Goal: Transaction & Acquisition: Purchase product/service

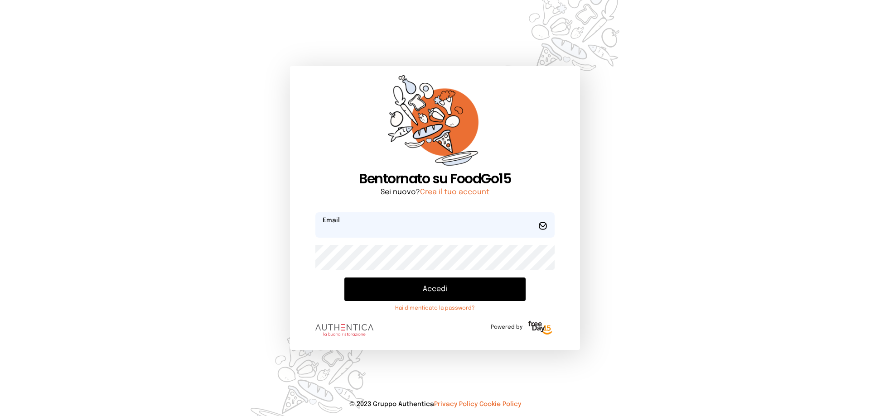
type input "**********"
click at [454, 291] on button "Accedi" at bounding box center [434, 290] width 181 height 24
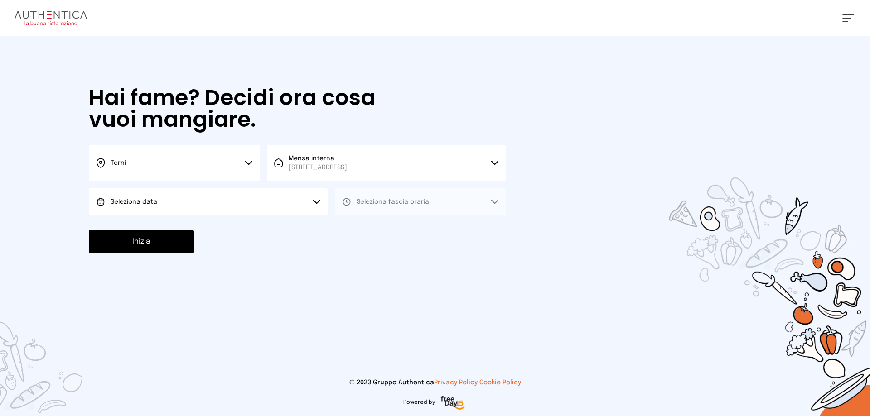
click at [248, 162] on icon at bounding box center [248, 163] width 7 height 5
click at [147, 193] on li "Terni" at bounding box center [174, 193] width 171 height 24
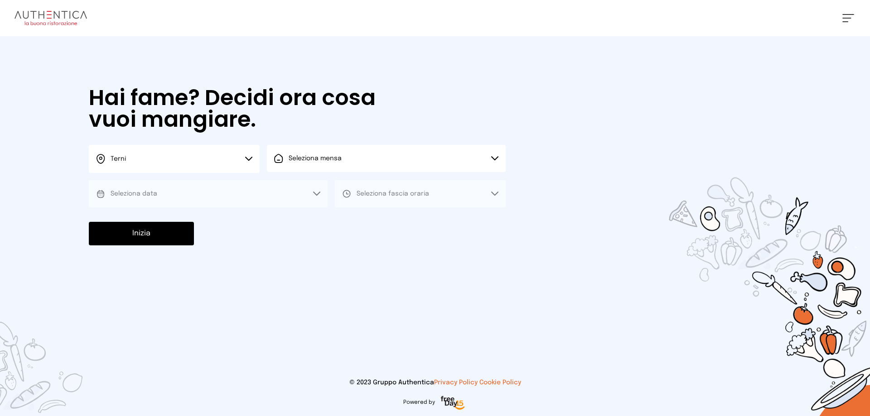
click at [494, 156] on button "Seleziona mensa" at bounding box center [386, 158] width 239 height 27
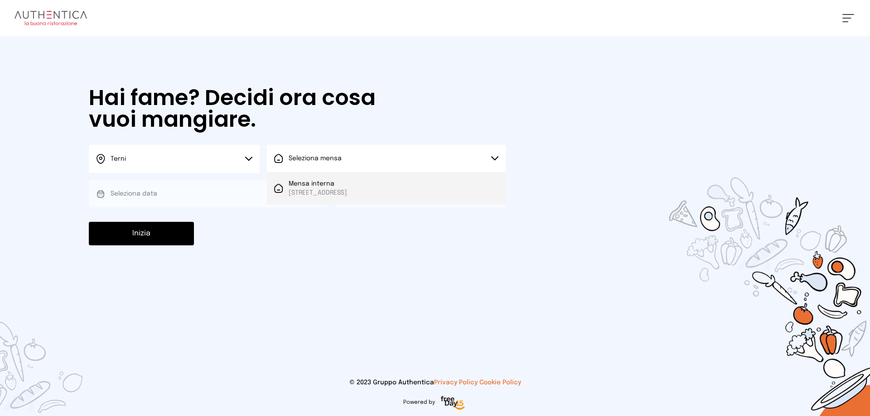
click at [347, 192] on span "[STREET_ADDRESS]" at bounding box center [318, 192] width 58 height 9
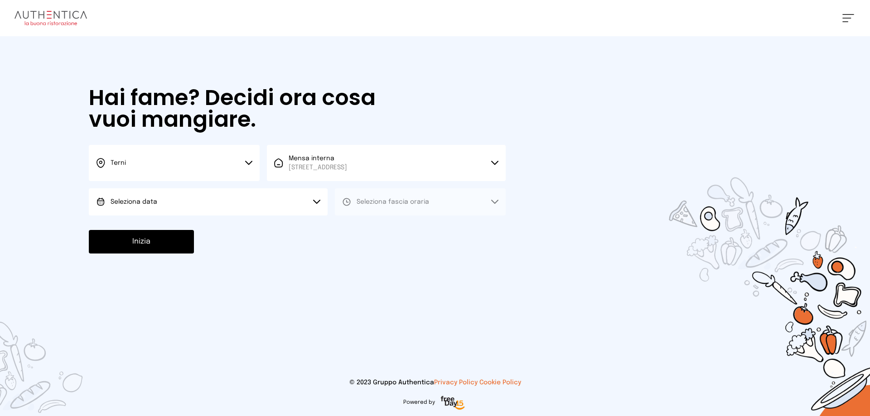
click at [251, 160] on button "Terni" at bounding box center [174, 163] width 171 height 36
click at [245, 192] on icon at bounding box center [244, 193] width 7 height 5
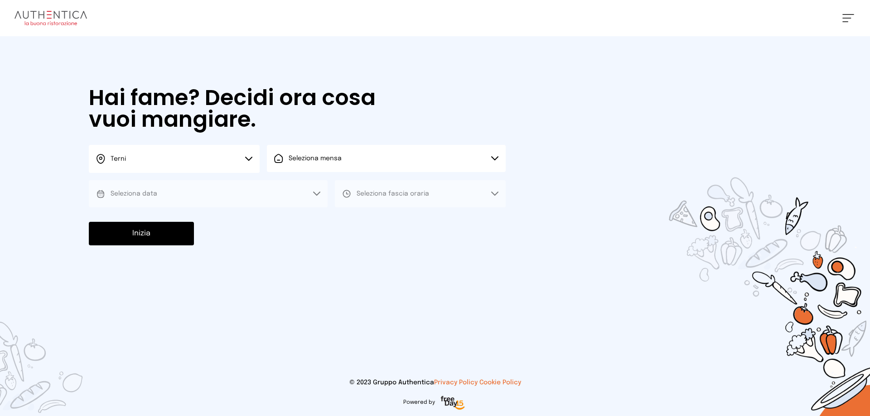
click at [168, 196] on button "Seleziona data" at bounding box center [208, 193] width 239 height 27
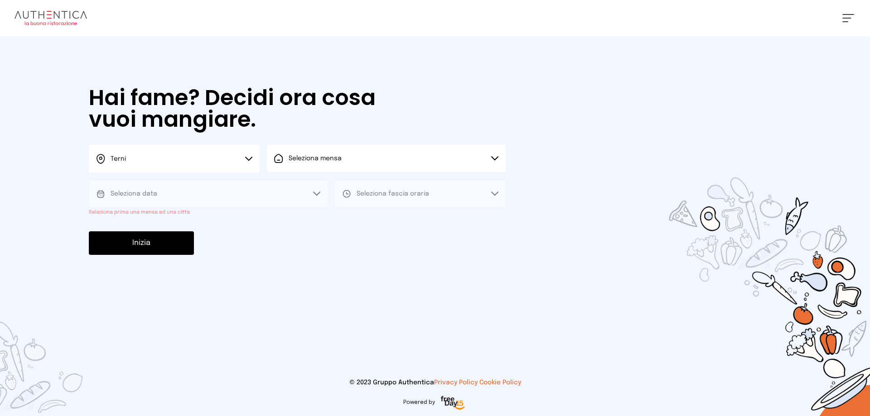
click at [494, 156] on button "Seleziona mensa" at bounding box center [386, 158] width 239 height 27
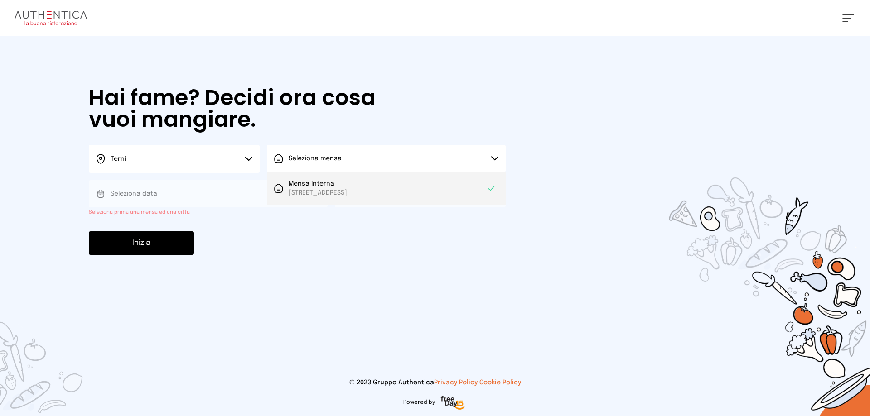
click at [347, 190] on span "[STREET_ADDRESS]" at bounding box center [318, 192] width 58 height 9
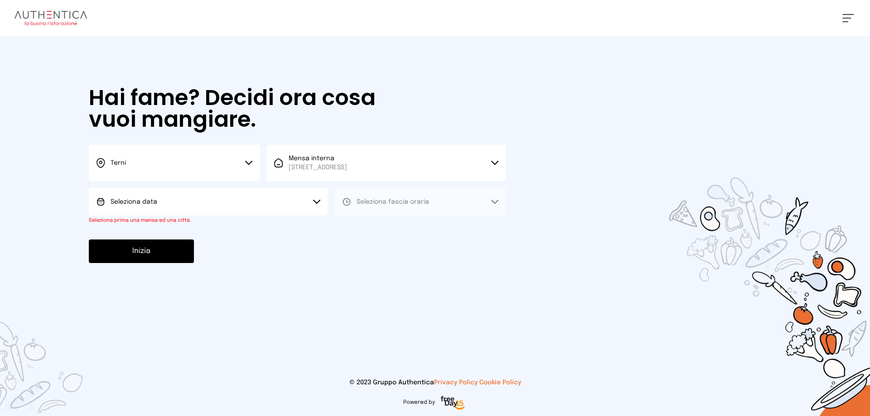
click at [316, 201] on icon at bounding box center [316, 202] width 7 height 5
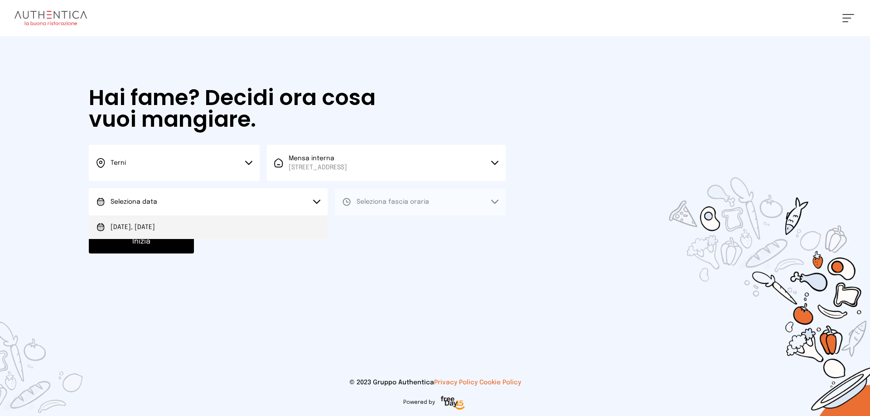
click at [178, 232] on li "[DATE], [DATE]" at bounding box center [208, 228] width 239 height 24
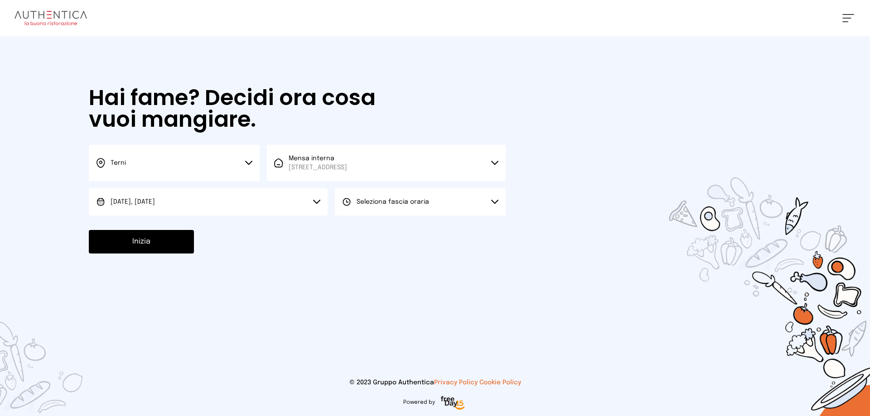
click at [493, 202] on icon at bounding box center [495, 201] width 6 height 3
click at [362, 228] on span "Pranzo" at bounding box center [368, 227] width 22 height 9
click at [156, 243] on button "Inizia" at bounding box center [141, 242] width 105 height 24
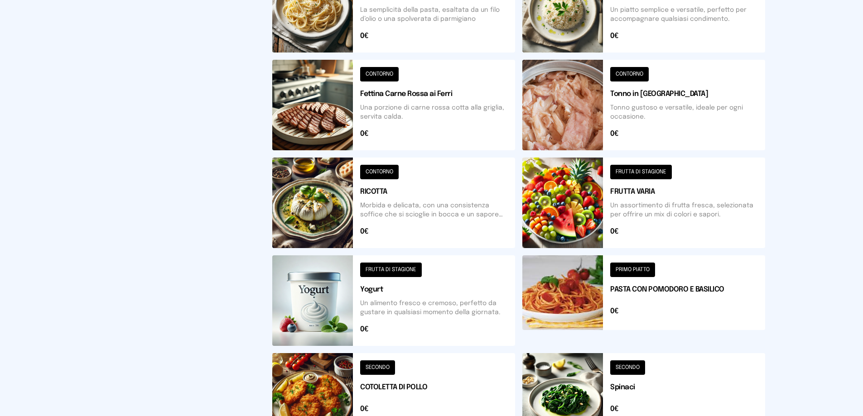
scroll to position [317, 0]
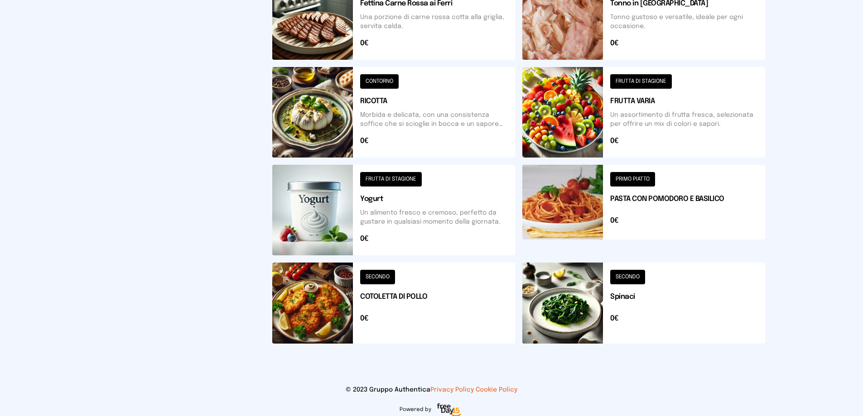
click at [630, 285] on button at bounding box center [643, 303] width 243 height 81
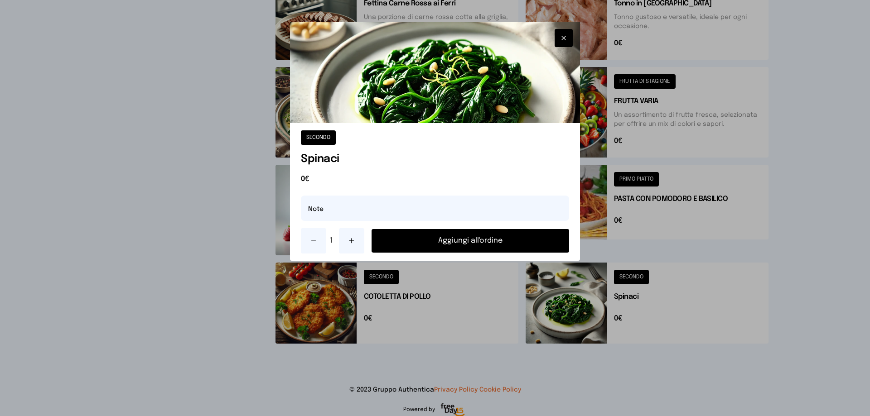
click at [483, 237] on button "Aggiungi all'ordine" at bounding box center [471, 241] width 198 height 24
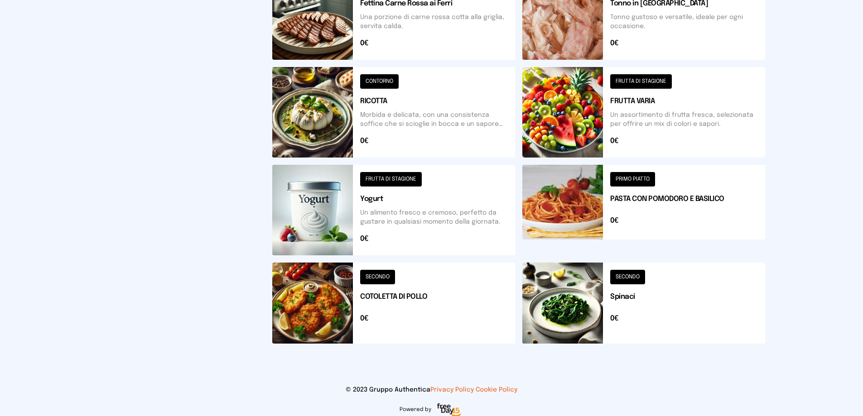
click at [643, 79] on button at bounding box center [643, 112] width 243 height 91
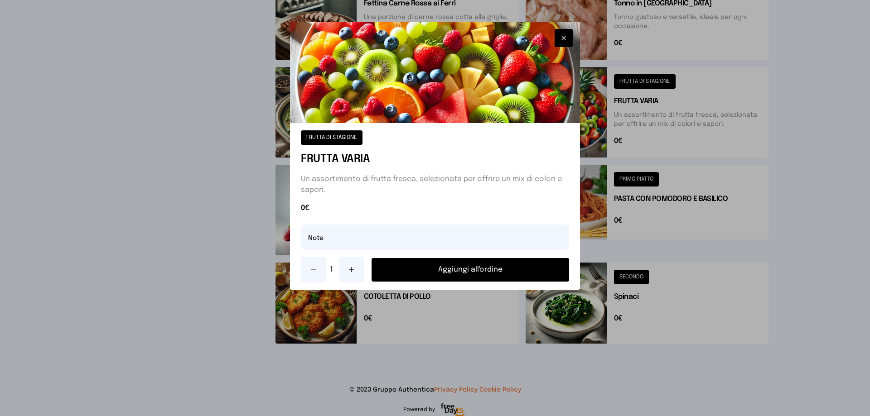
click at [444, 266] on button "Aggiungi all'ordine" at bounding box center [471, 270] width 198 height 24
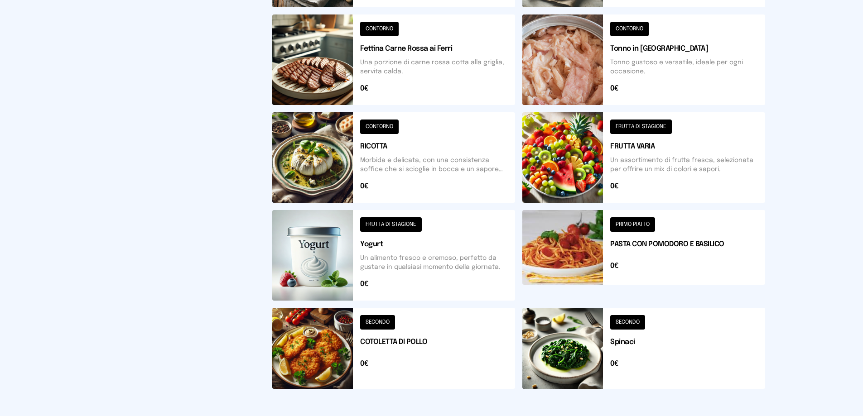
scroll to position [227, 0]
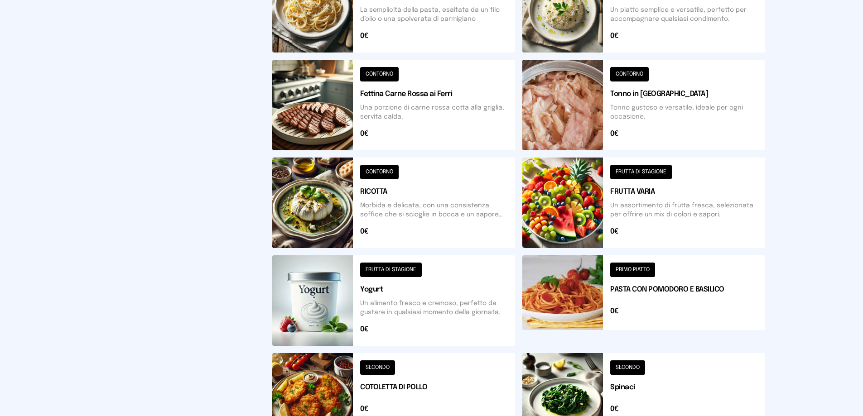
click at [377, 71] on button at bounding box center [393, 105] width 243 height 91
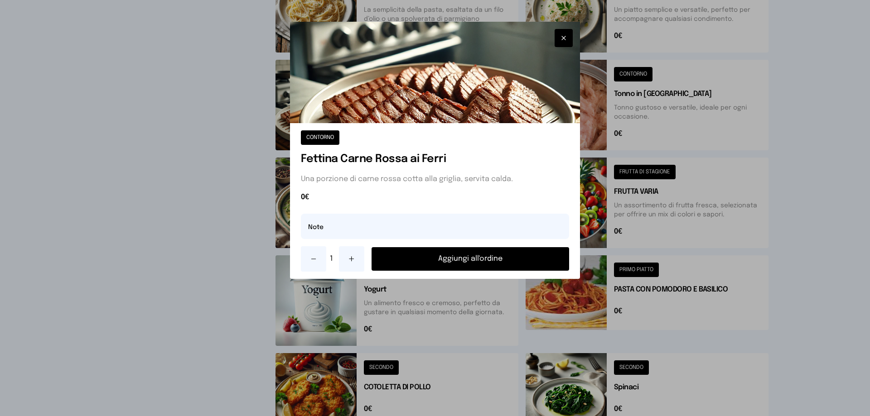
click at [459, 265] on button "Aggiungi all'ordine" at bounding box center [471, 259] width 198 height 24
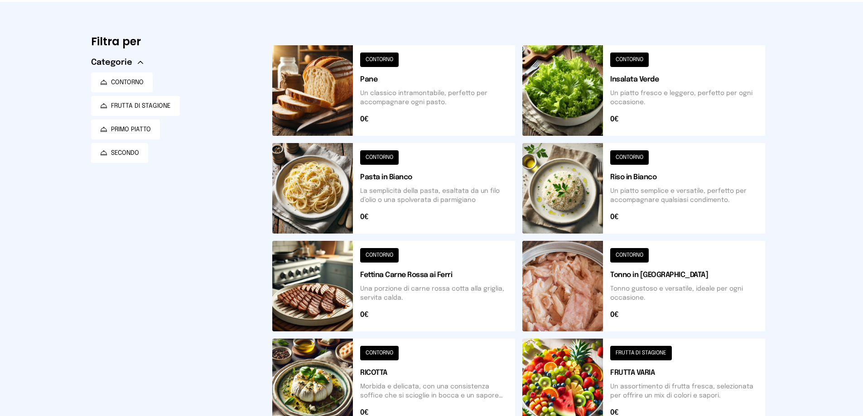
scroll to position [0, 0]
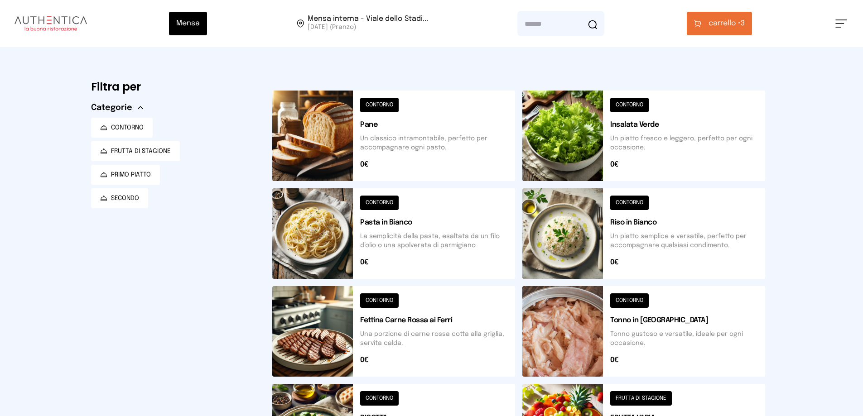
click at [384, 106] on button at bounding box center [393, 136] width 243 height 91
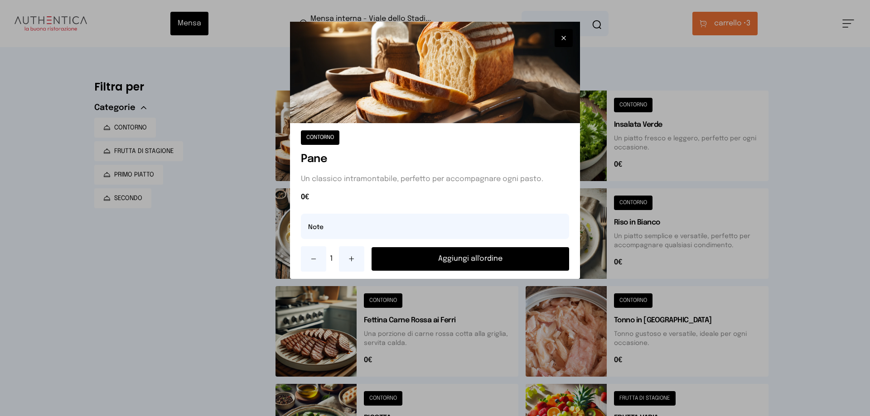
click at [460, 260] on button "Aggiungi all'ordine" at bounding box center [471, 259] width 198 height 24
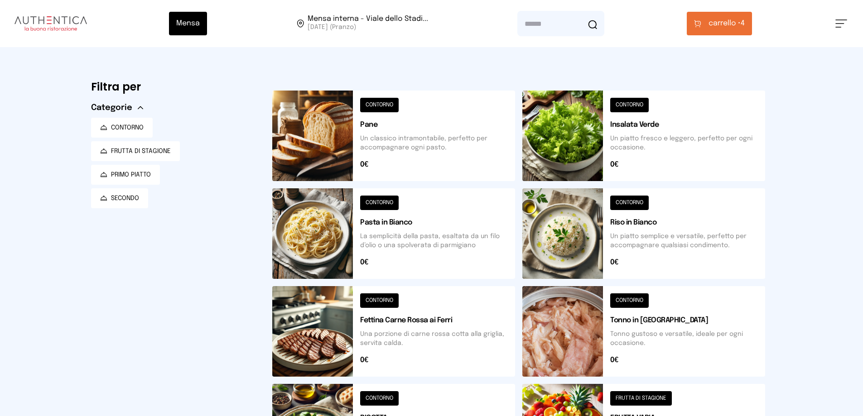
click at [390, 300] on button at bounding box center [393, 331] width 243 height 91
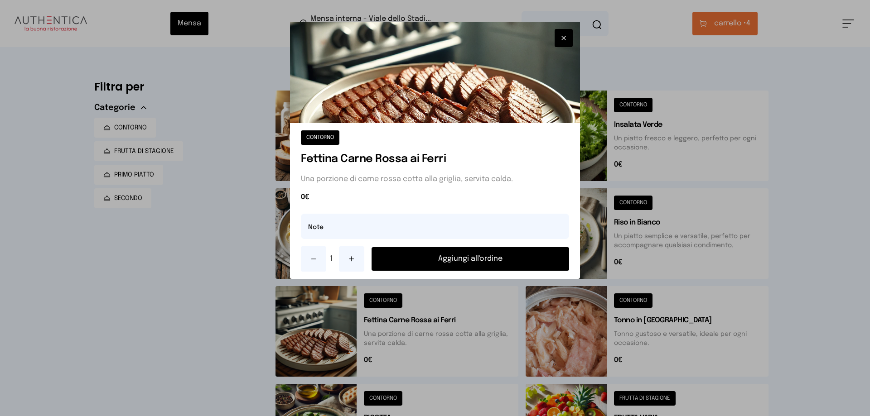
click at [468, 264] on button "Aggiungi all'ordine" at bounding box center [471, 259] width 198 height 24
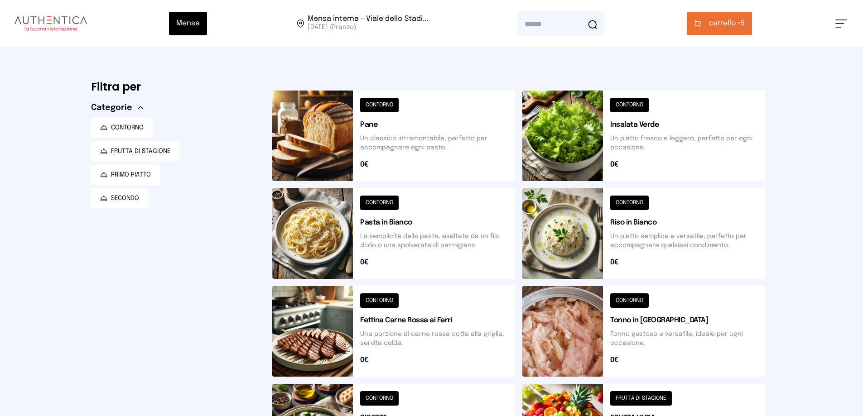
click at [751, 19] on button "carrello • 5" at bounding box center [719, 24] width 65 height 24
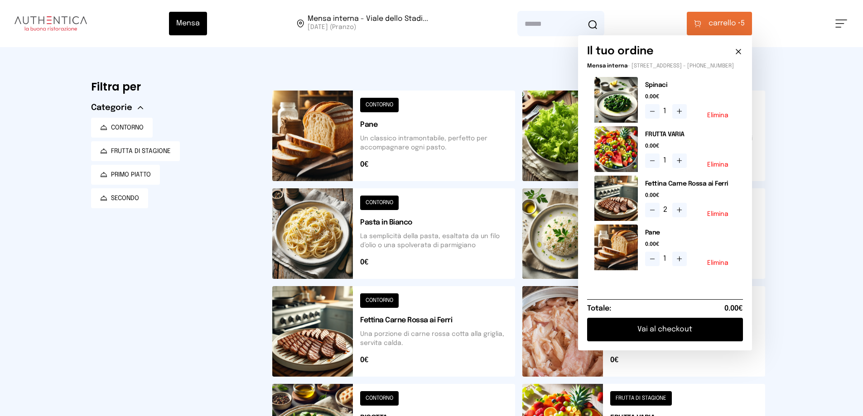
click at [690, 342] on button "Vai al checkout" at bounding box center [665, 330] width 156 height 24
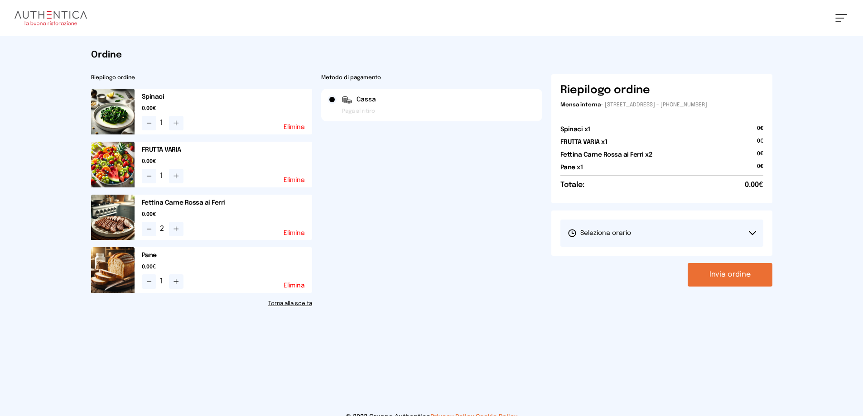
click at [753, 232] on icon at bounding box center [752, 233] width 7 height 5
click at [597, 256] on span "1° Turno (13:00 - 15:00)" at bounding box center [602, 258] width 68 height 9
click at [724, 275] on button "Invia ordine" at bounding box center [730, 275] width 85 height 24
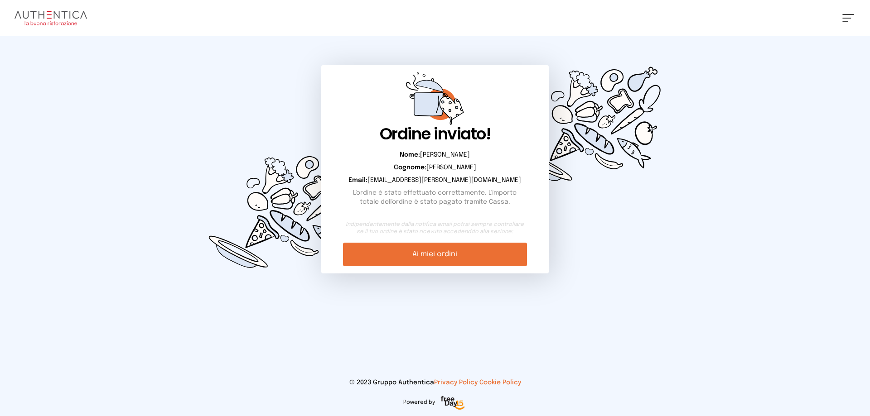
click at [444, 256] on link "Ai miei ordini" at bounding box center [434, 255] width 183 height 24
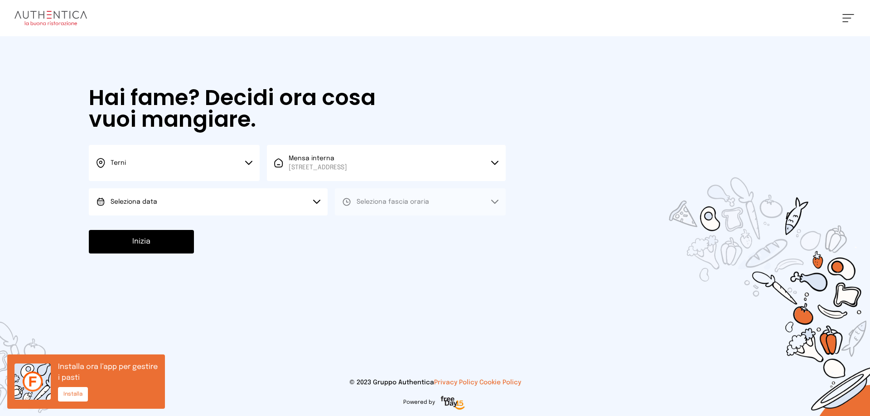
click at [848, 15] on button at bounding box center [848, 18] width 12 height 8
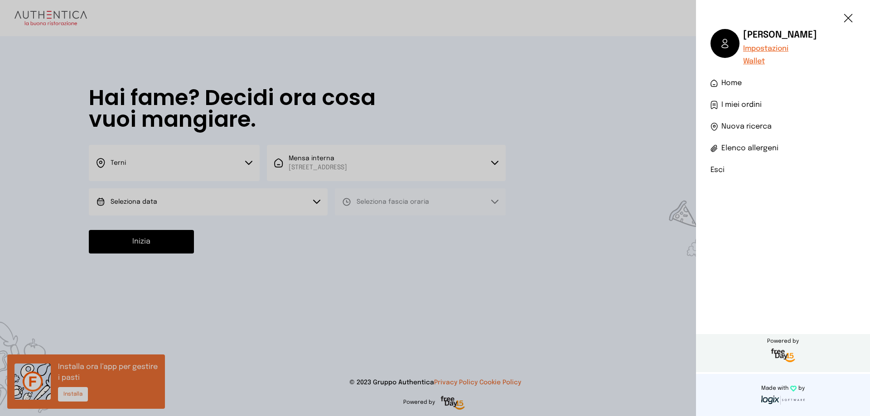
click at [717, 171] on li "Esci" at bounding box center [782, 170] width 145 height 11
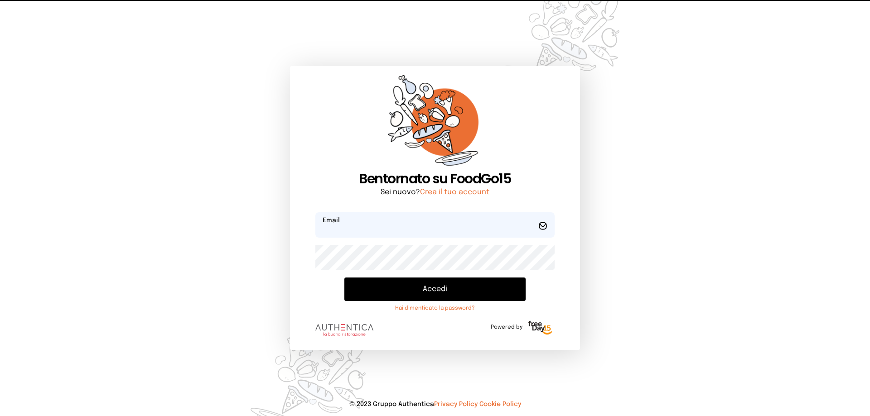
type input "**********"
